Goal: Find specific page/section: Find specific page/section

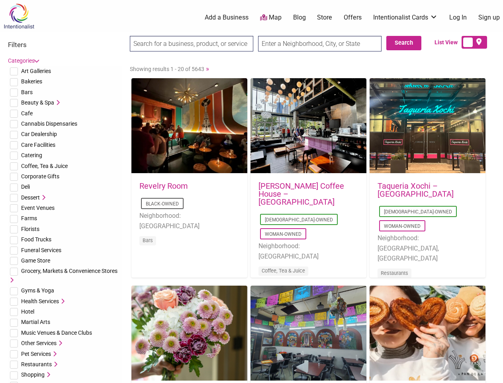
click at [252, 191] on div "[PERSON_NAME] Coffee House – [GEOGRAPHIC_DATA] [DEMOGRAPHIC_DATA]-Owned Woman-O…" at bounding box center [309, 234] width 116 height 120
click at [36, 71] on span "Art Galleries" at bounding box center [36, 71] width 30 height 6
click at [31, 81] on span "Bakeries" at bounding box center [31, 81] width 21 height 6
click at [27, 92] on span "Bars" at bounding box center [27, 92] width 12 height 6
click at [37, 102] on span "Beauty & Spa" at bounding box center [37, 102] width 33 height 6
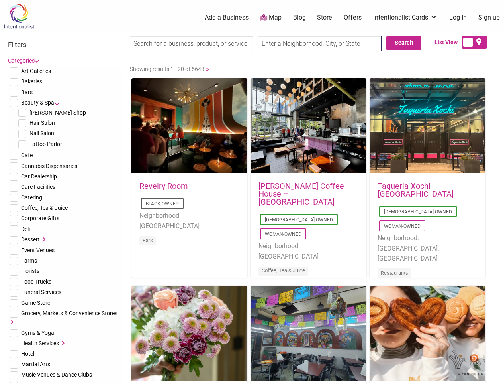
click at [57, 102] on icon at bounding box center [57, 103] width 6 height 6
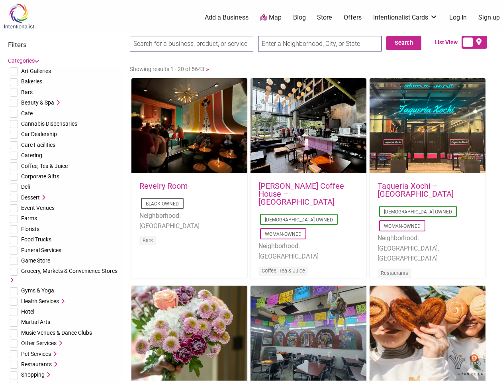
click at [27, 113] on span "Cafe" at bounding box center [27, 113] width 12 height 6
click at [49, 124] on span "Cannabis Dispensaries" at bounding box center [49, 123] width 56 height 6
click at [39, 134] on span "Car Dealership" at bounding box center [39, 134] width 36 height 6
click at [38, 145] on span "Care Facilities" at bounding box center [38, 145] width 34 height 6
